Goal: Task Accomplishment & Management: Manage account settings

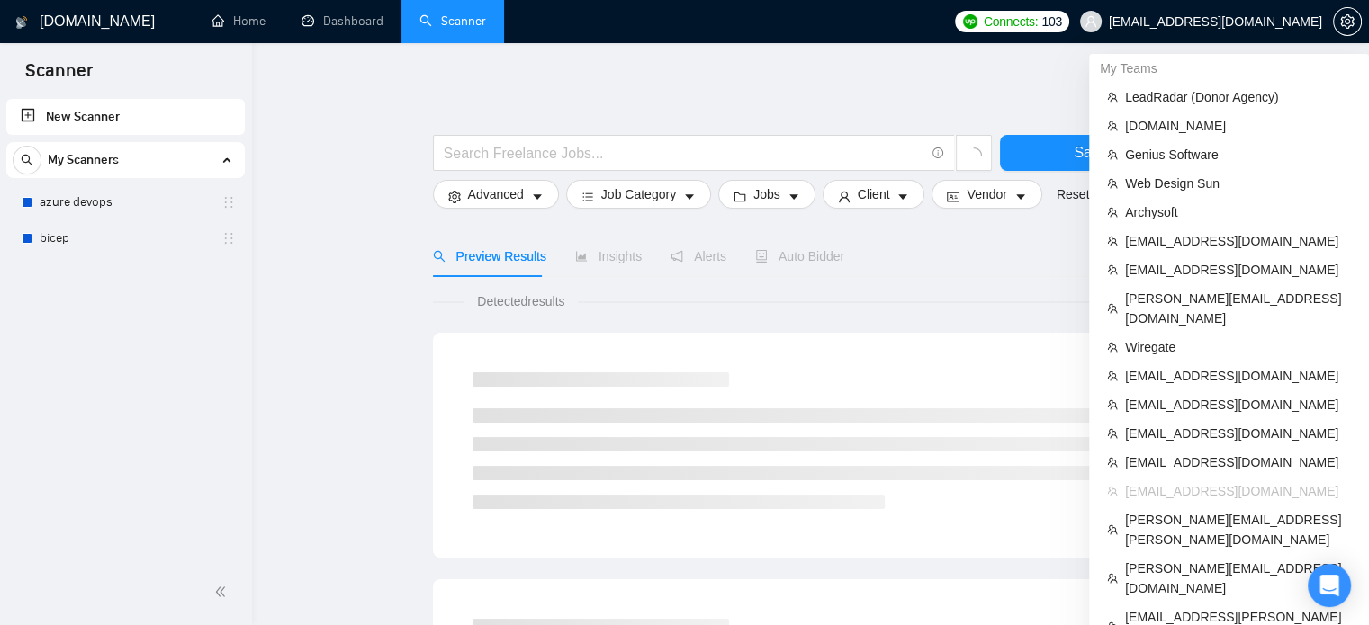
click at [1245, 22] on span "pasha.tunik@gmail.com" at bounding box center [1215, 22] width 213 height 0
click at [1144, 93] on span "LeadRadar (Donor Agency)" at bounding box center [1238, 97] width 226 height 20
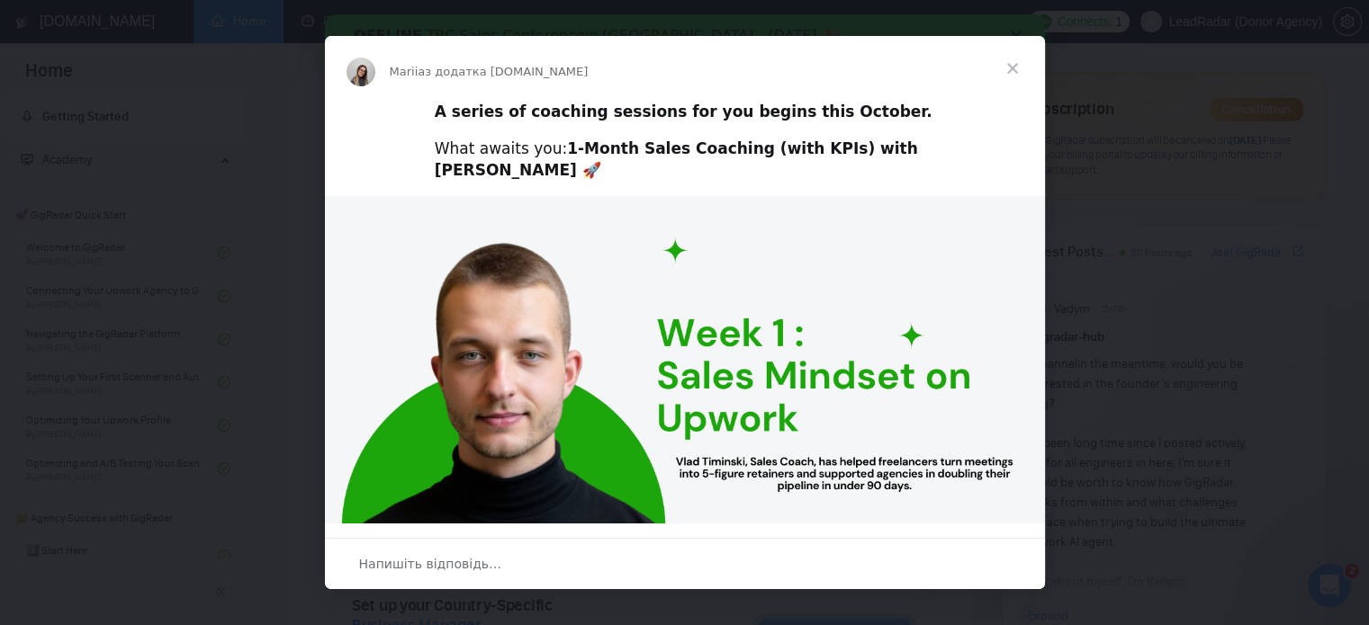
click at [1012, 67] on span "Закрити" at bounding box center [1012, 68] width 65 height 65
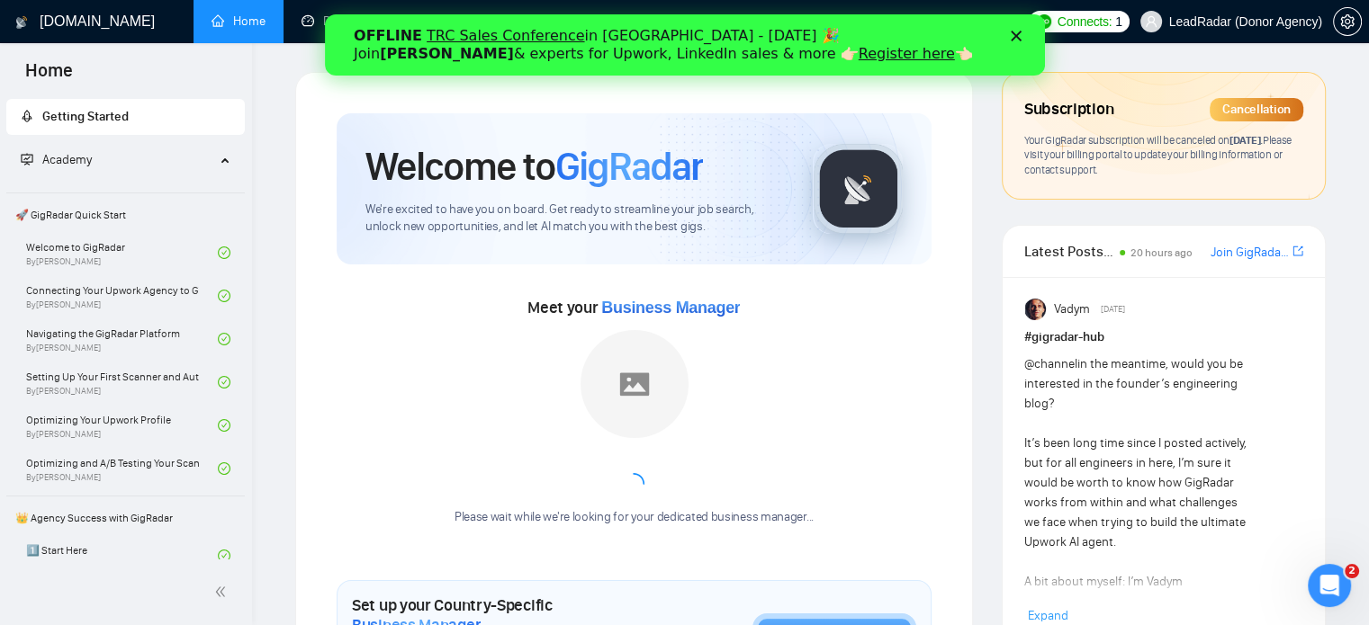
click at [1022, 39] on div "Закрити" at bounding box center [1019, 36] width 18 height 11
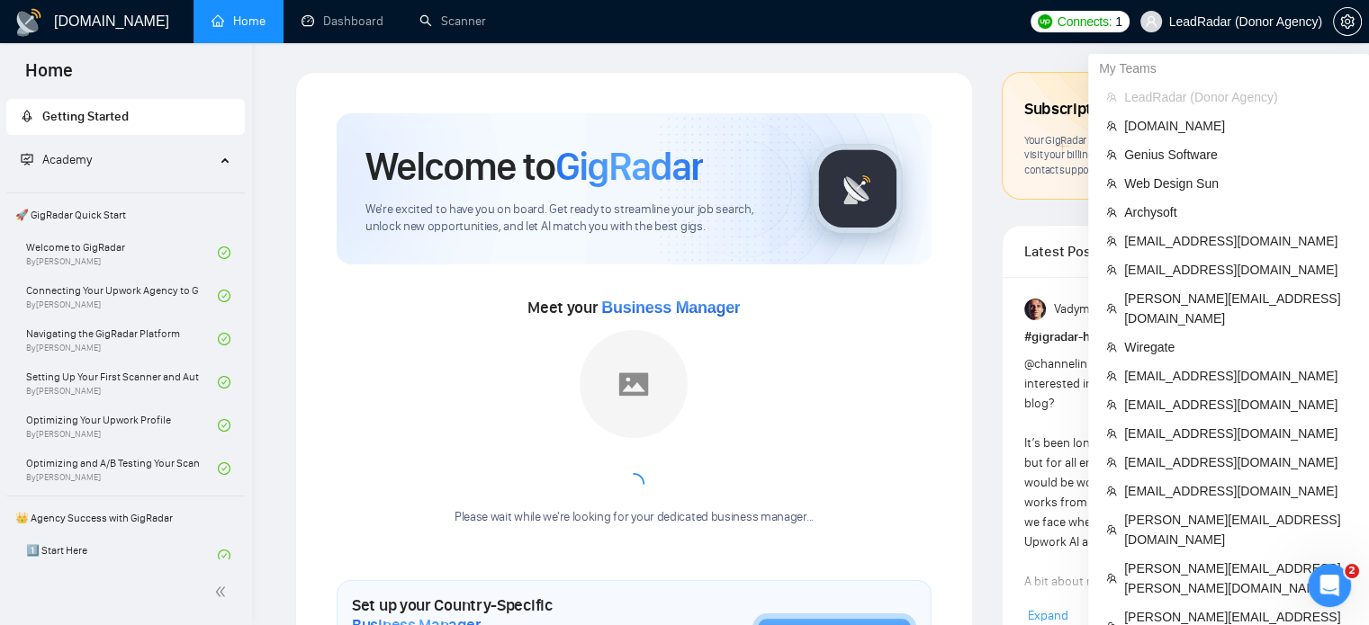
click at [1248, 22] on span "LeadRadar (Donor Agency)" at bounding box center [1245, 22] width 153 height 0
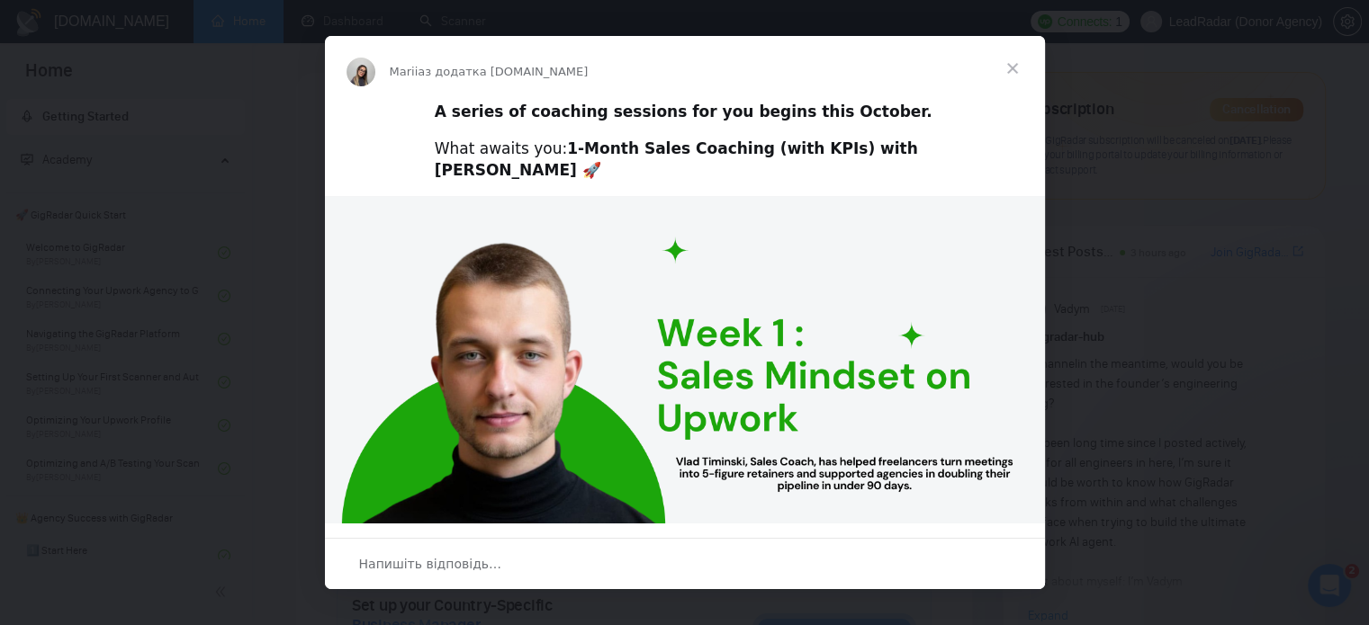
click at [1023, 59] on span "Закрити" at bounding box center [1012, 68] width 65 height 65
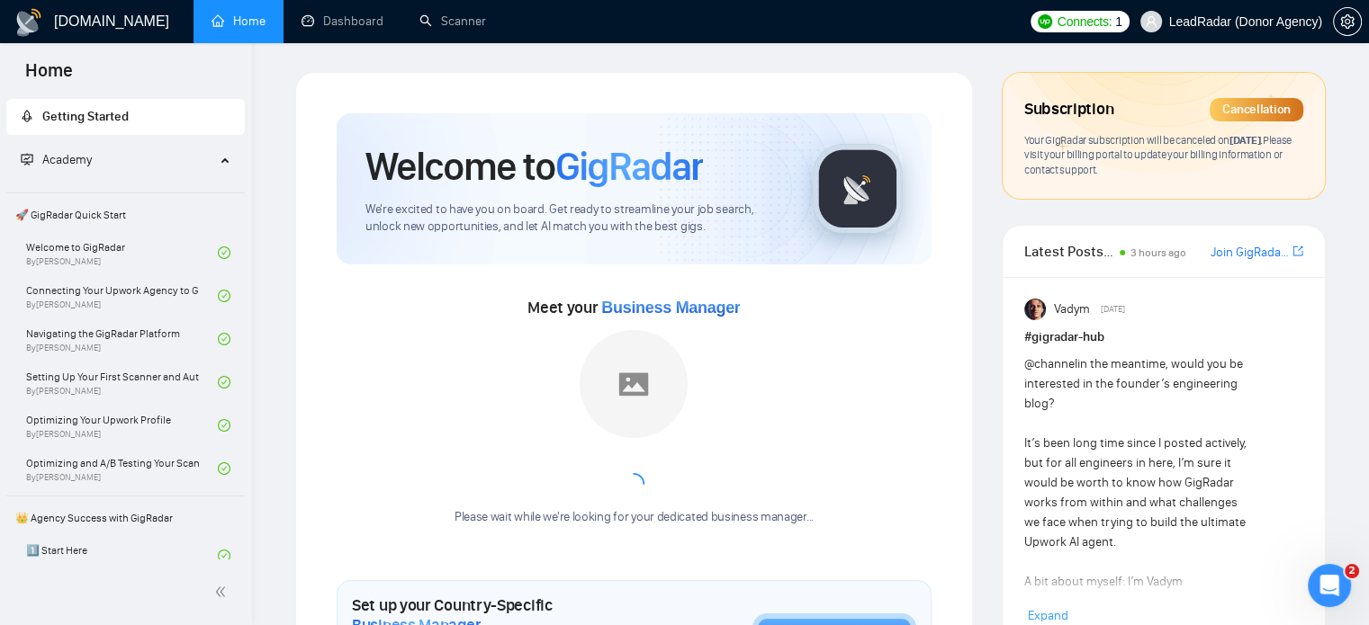
click at [1211, 22] on span "LeadRadar (Donor Agency)" at bounding box center [1245, 22] width 153 height 0
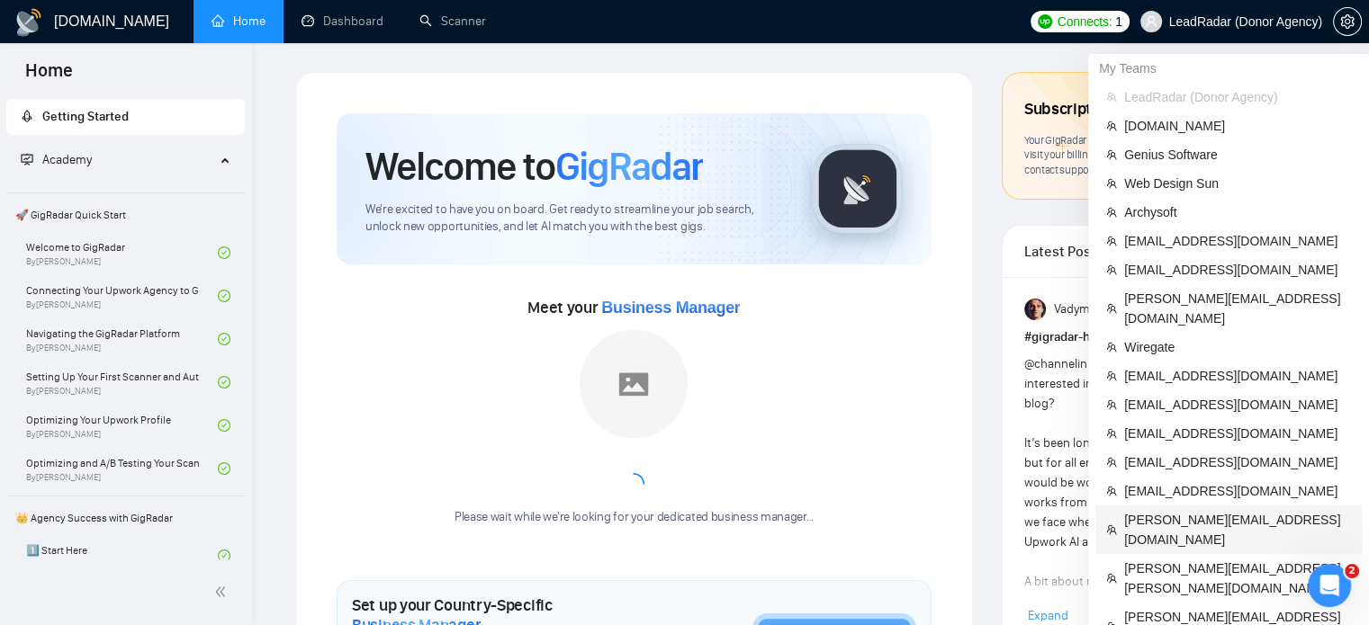
click at [1150, 510] on span "[PERSON_NAME][EMAIL_ADDRESS][DOMAIN_NAME]" at bounding box center [1237, 530] width 227 height 40
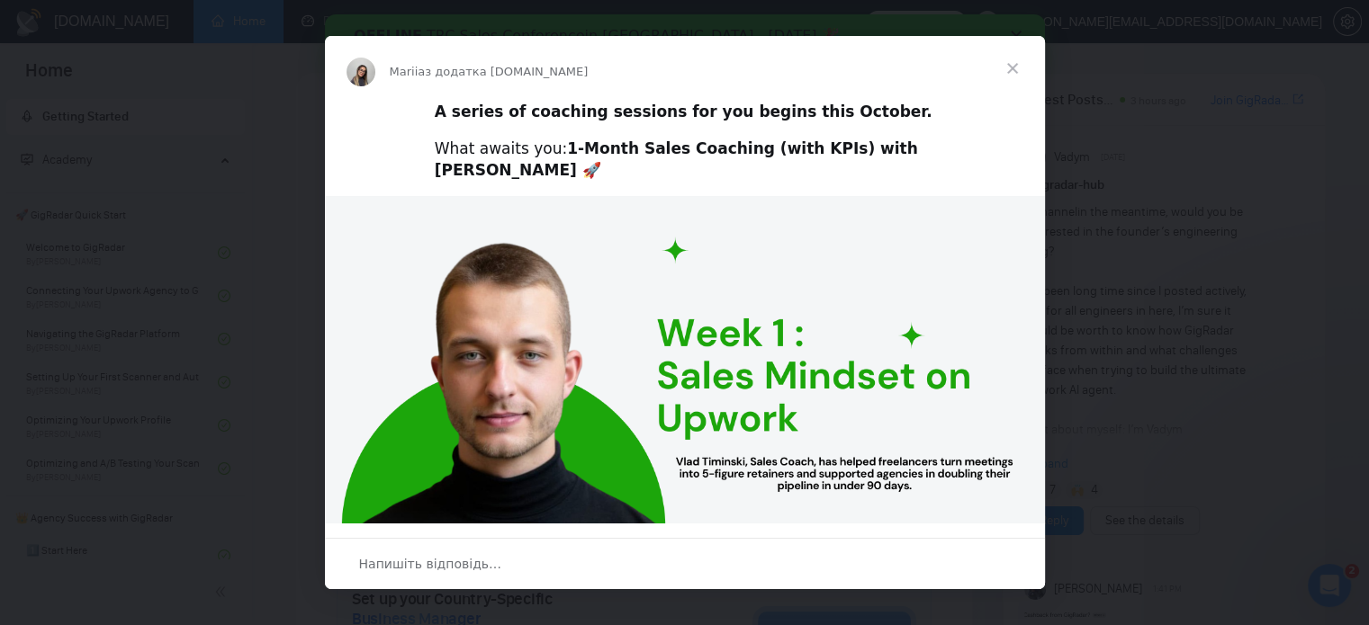
click at [1006, 64] on span "Закрити" at bounding box center [1012, 68] width 65 height 65
click at [1015, 70] on span "Закрити" at bounding box center [1012, 68] width 65 height 65
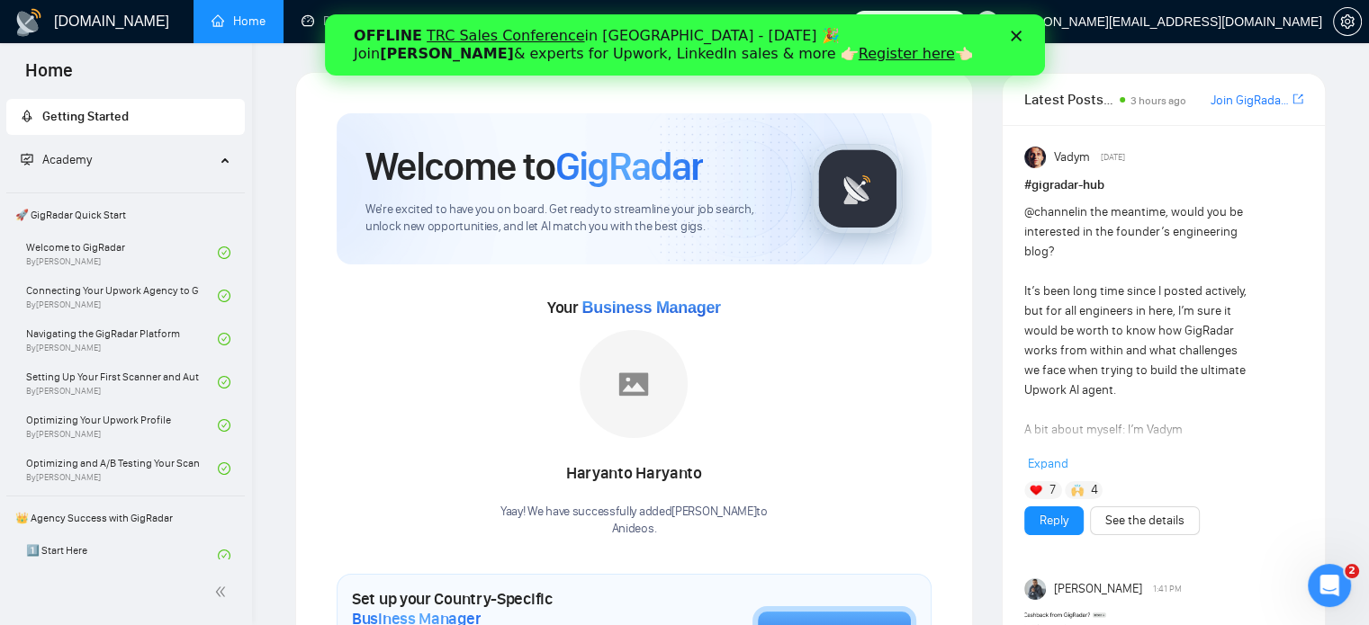
click at [1014, 35] on polygon "Закрити" at bounding box center [1015, 36] width 11 height 11
